Goal: Task Accomplishment & Management: Manage account settings

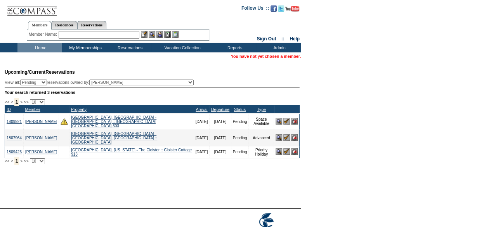
click at [95, 35] on input "text" at bounding box center [99, 35] width 81 height 8
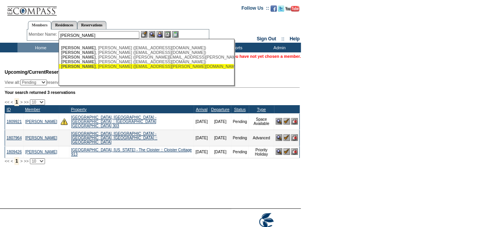
click at [116, 67] on div "Freeman , Ryan (rfreeman.mccarthy@gmail.com)" at bounding box center [146, 66] width 171 height 5
type input "Freeman, Ryan (rfreeman.mccarthy@gmail.com)"
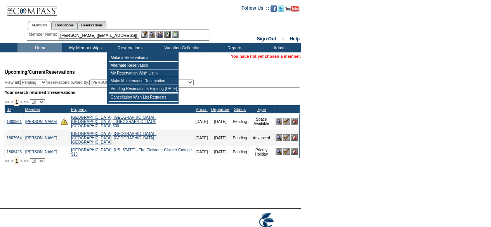
click at [162, 32] on img at bounding box center [160, 34] width 7 height 7
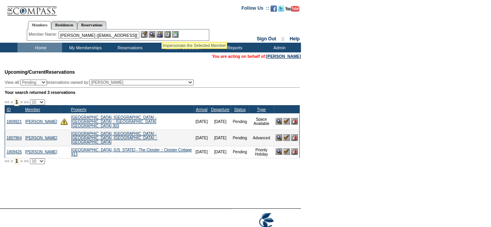
click at [155, 33] on img at bounding box center [152, 34] width 7 height 7
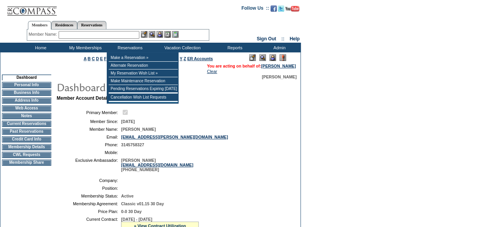
click at [116, 35] on input "text" at bounding box center [99, 35] width 81 height 8
